Goal: Information Seeking & Learning: Learn about a topic

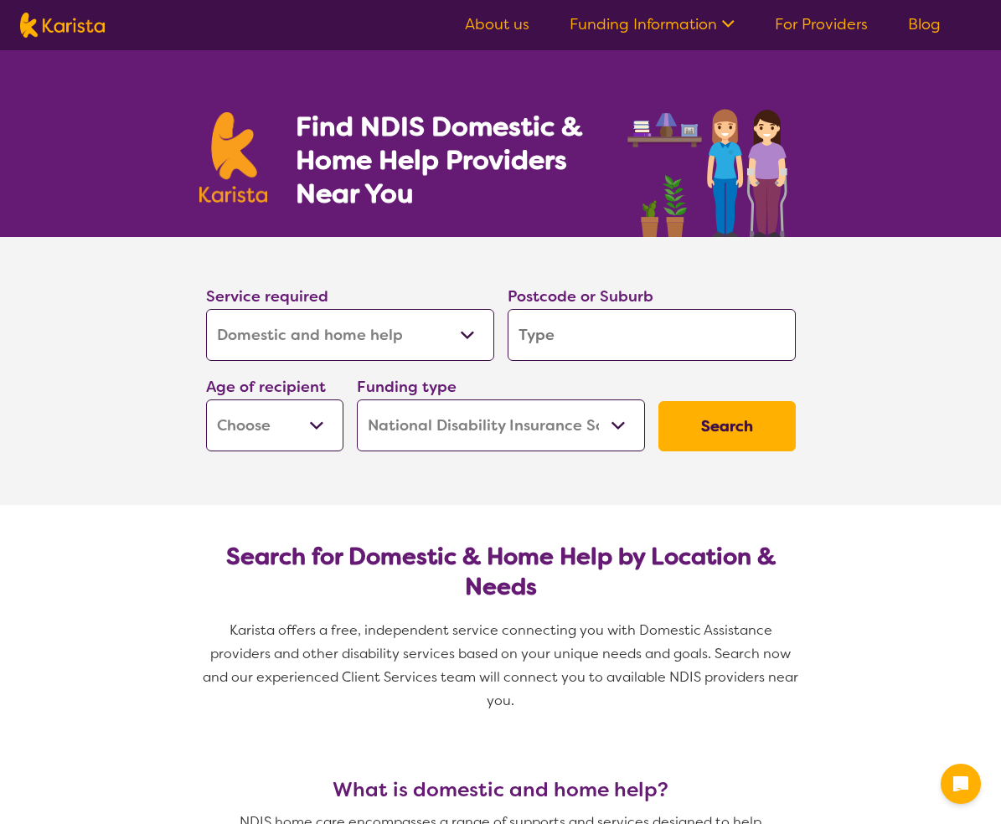
select select "Domestic and home help"
select select "NDIS"
select select "Domestic and home help"
select select "NDIS"
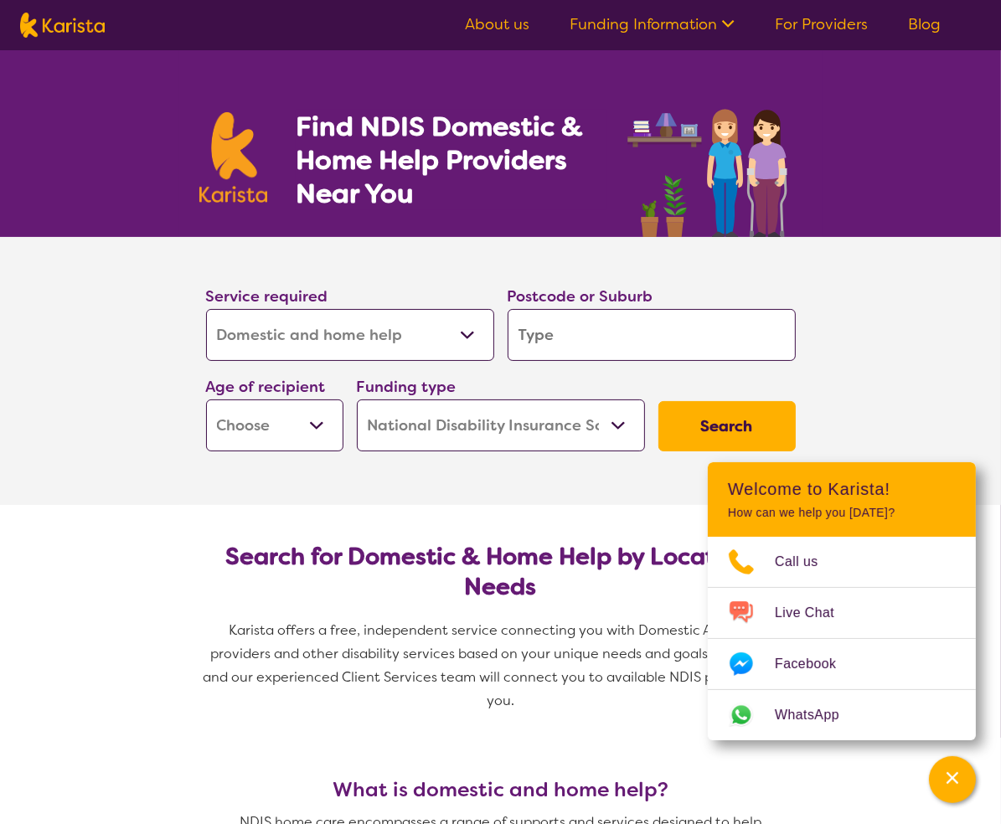
click at [578, 335] on input "search" at bounding box center [651, 335] width 288 height 52
click at [536, 332] on input "search" at bounding box center [651, 335] width 288 height 52
type input "3"
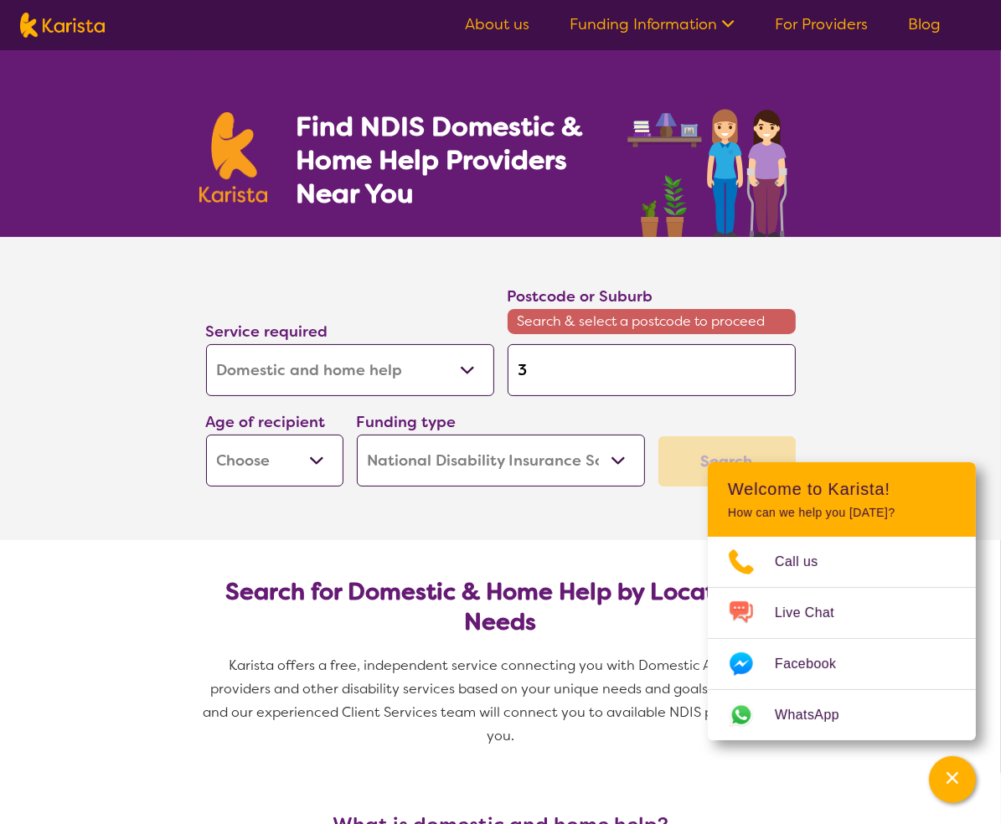
type input "33"
type input "335"
type input "3350"
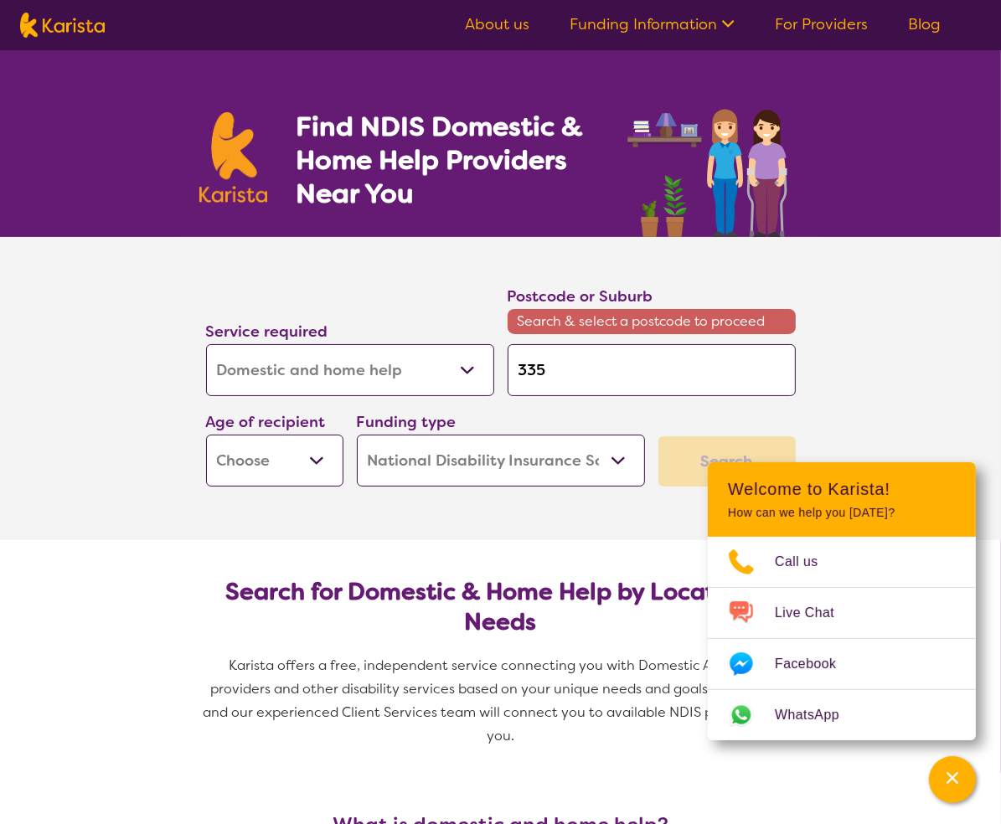
type input "3350"
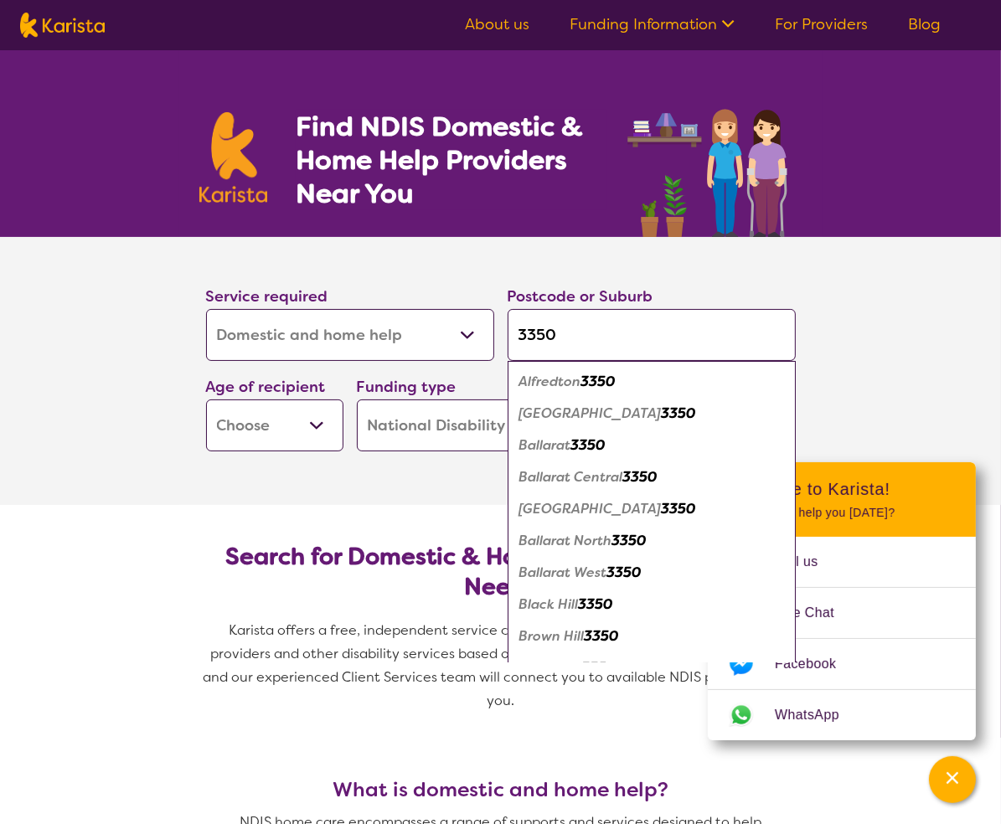
type input "3350"
click at [586, 445] on em "3350" at bounding box center [588, 445] width 34 height 18
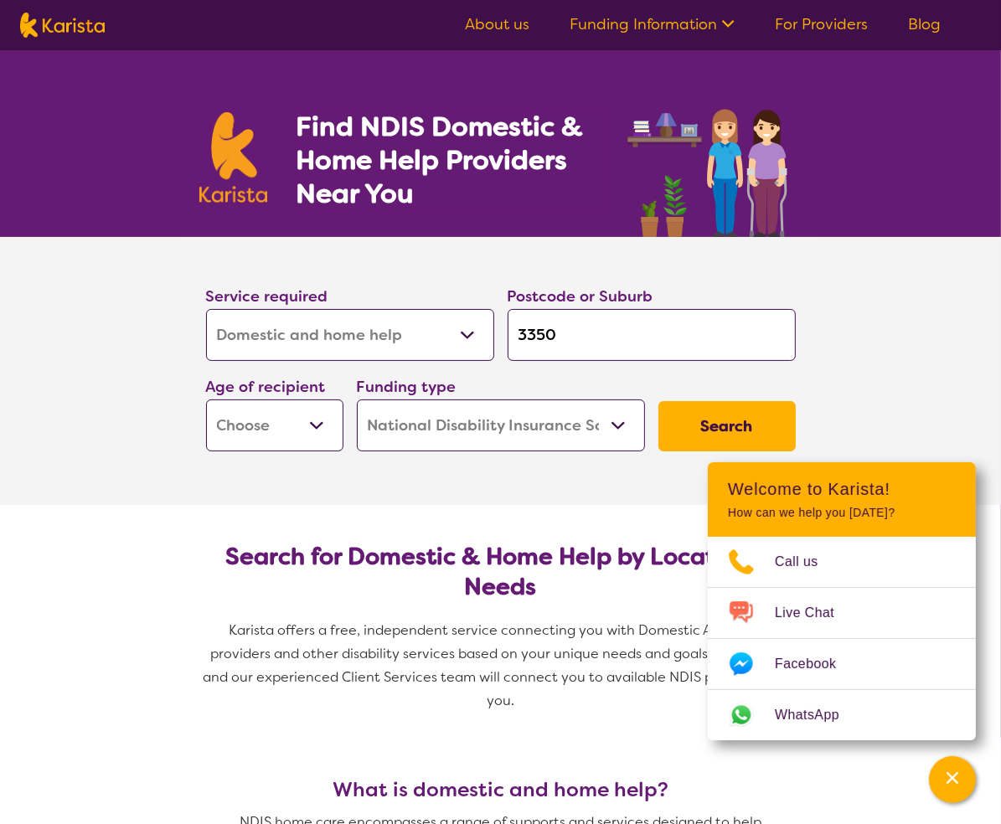
click at [316, 435] on select "Early Childhood - 0 to 9 Child - 10 to 11 Adolescent - 12 to 17 Adult - 18 to 6…" at bounding box center [274, 425] width 137 height 52
select select "AD"
click at [206, 399] on select "Early Childhood - 0 to 9 Child - 10 to 11 Adolescent - 12 to 17 Adult - 18 to 6…" at bounding box center [274, 425] width 137 height 52
select select "AD"
click at [701, 425] on button "Search" at bounding box center [726, 426] width 137 height 50
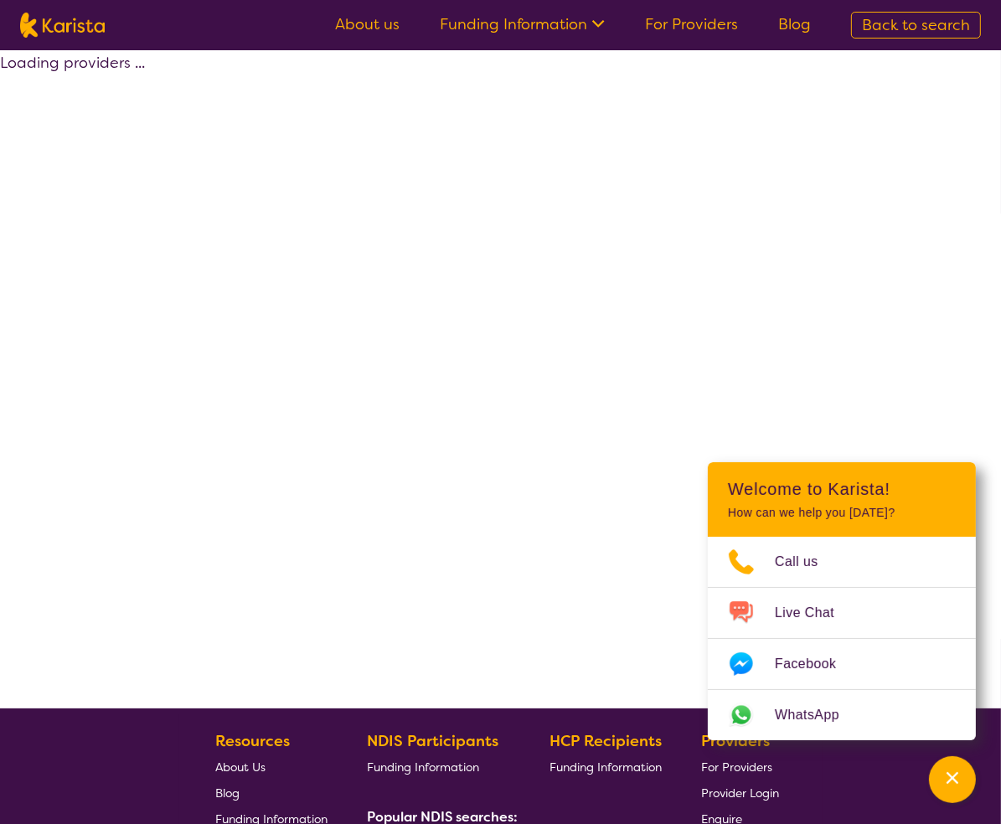
select select "NDIS"
select select "Domestic and home help"
select select "AD"
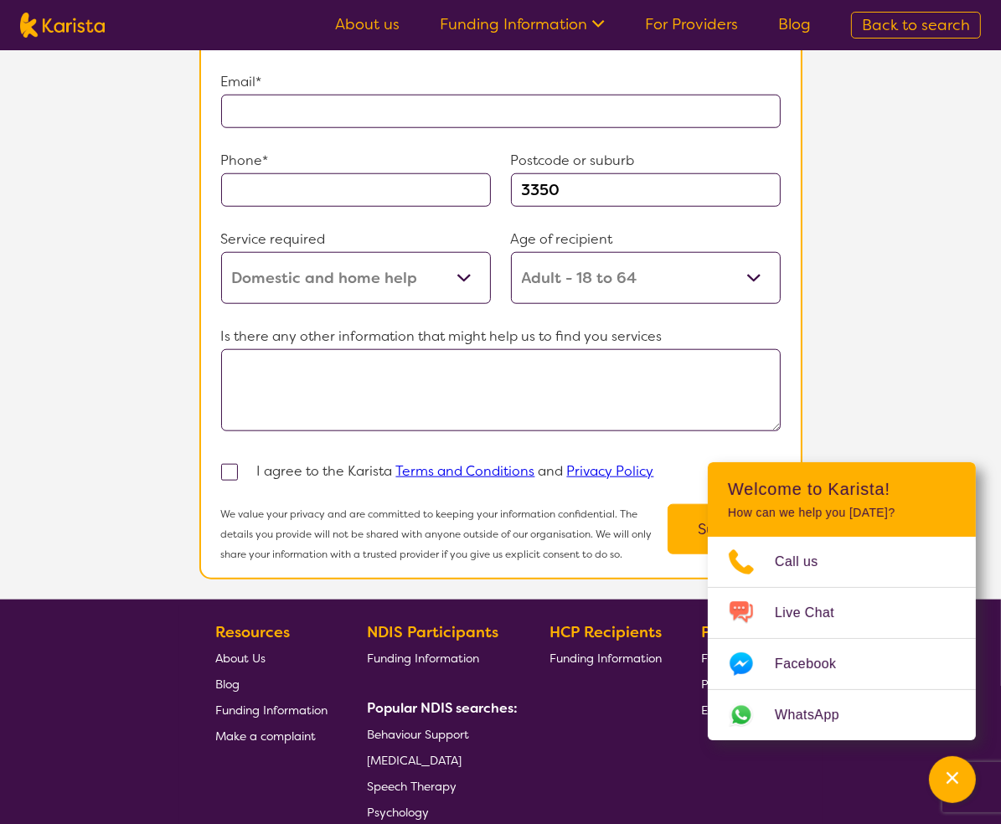
scroll to position [1229, 0]
select select "Domestic and home help"
select select "AD"
select select "NDIS"
select select "Domestic and home help"
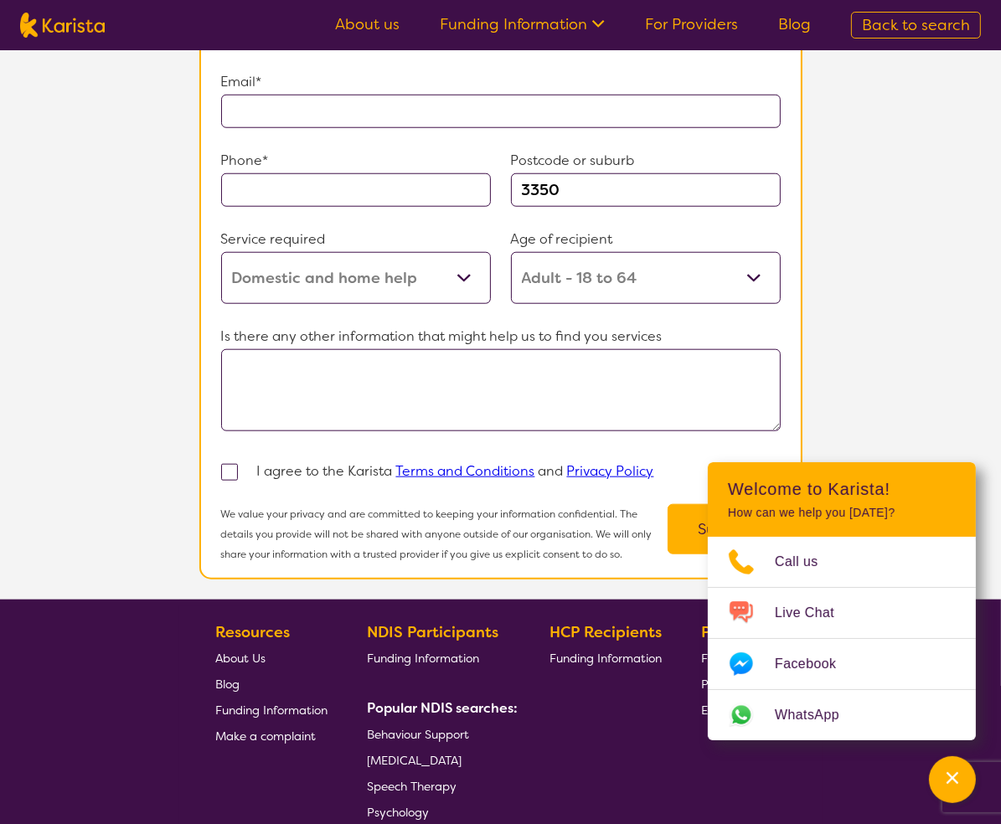
select select "AD"
select select "NDIS"
